Goal: Complete application form

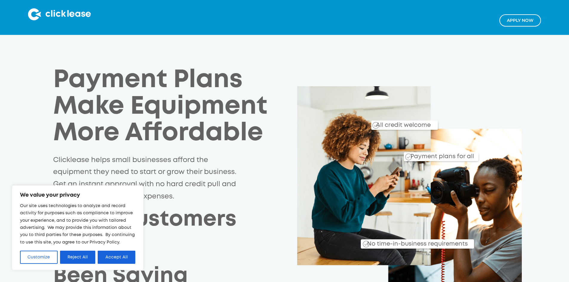
click at [527, 21] on link "Apply NOw" at bounding box center [520, 20] width 42 height 12
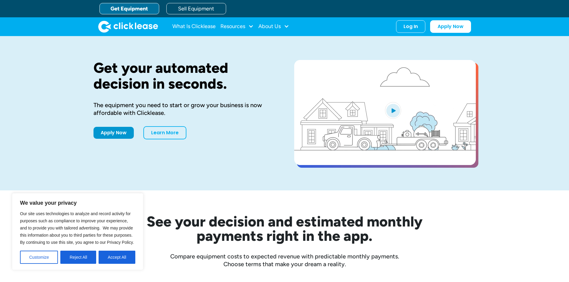
click at [138, 5] on link "Get Equipment" at bounding box center [129, 8] width 60 height 11
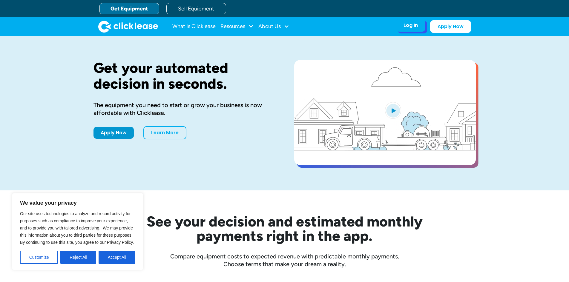
click at [420, 27] on div "Log In Account login I use Clicklease to get my equipment Partner Portal I offe…" at bounding box center [410, 25] width 29 height 13
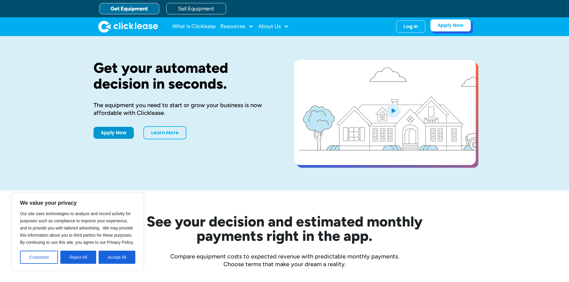
click at [456, 27] on link "Apply Now" at bounding box center [450, 25] width 41 height 13
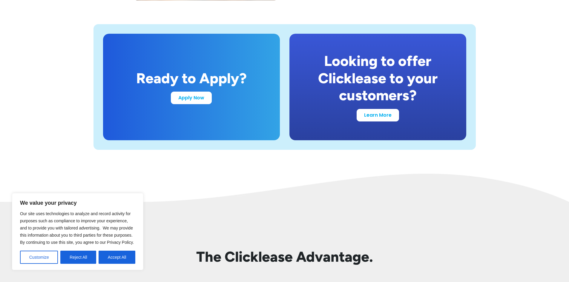
scroll to position [1165, 0]
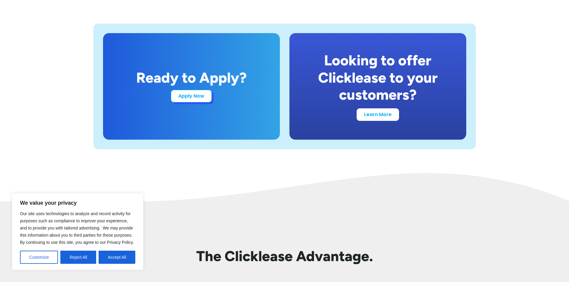
click at [180, 98] on link "Apply Now" at bounding box center [191, 96] width 41 height 13
